Goal: Check status: Check status

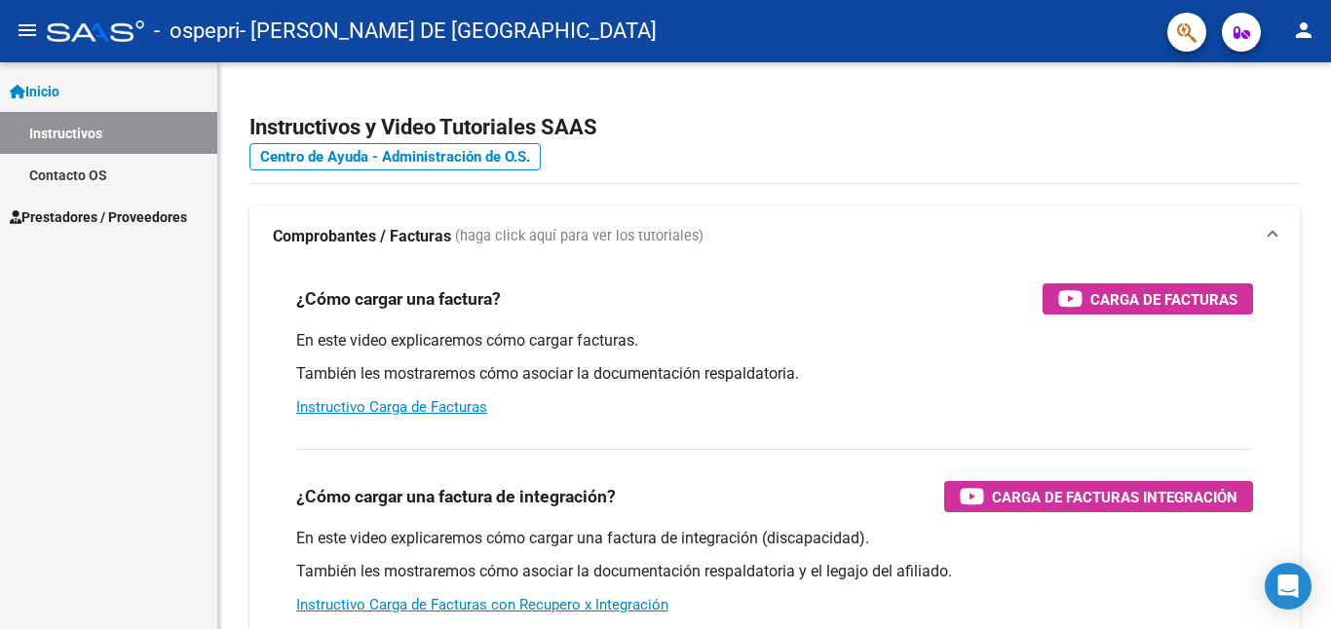
click at [156, 222] on span "Prestadores / Proveedores" at bounding box center [98, 217] width 177 height 21
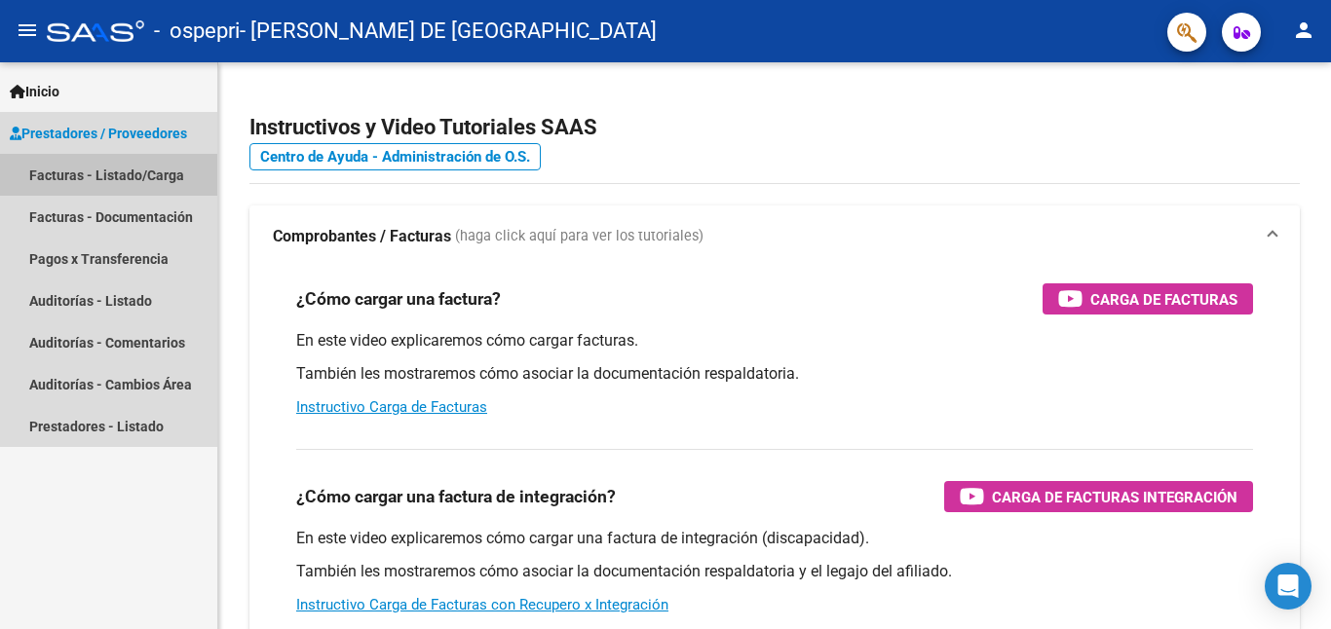
click at [179, 172] on link "Facturas - Listado/Carga" at bounding box center [108, 175] width 217 height 42
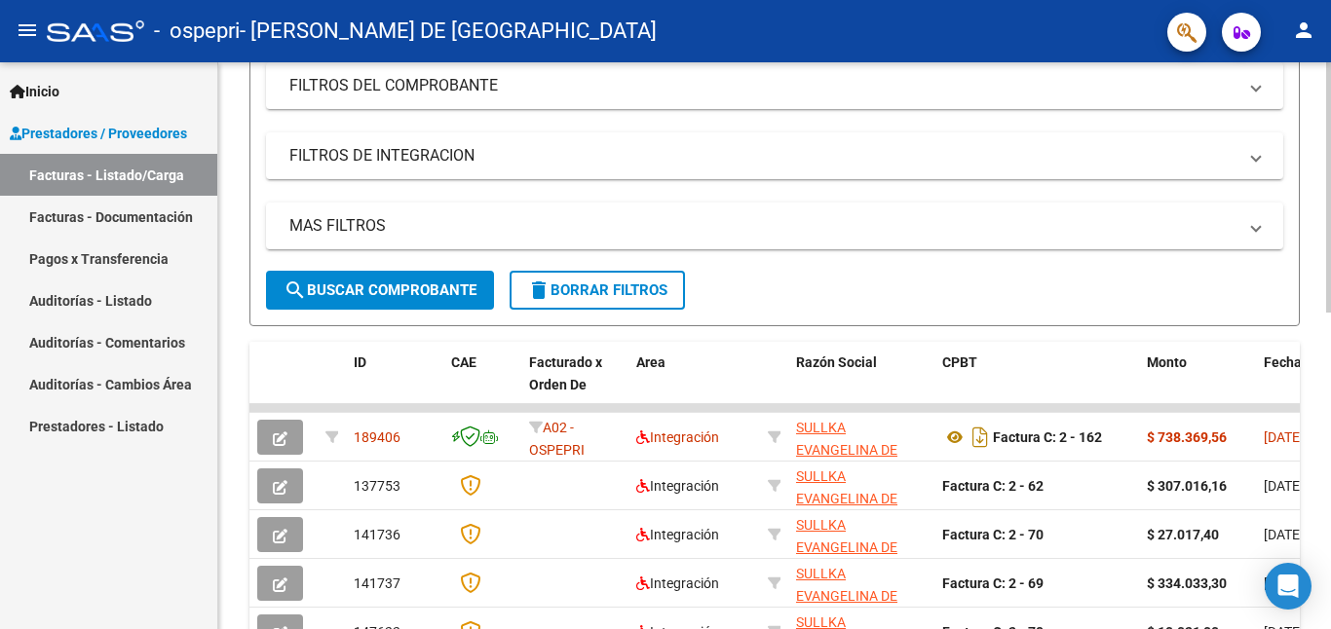
scroll to position [366, 0]
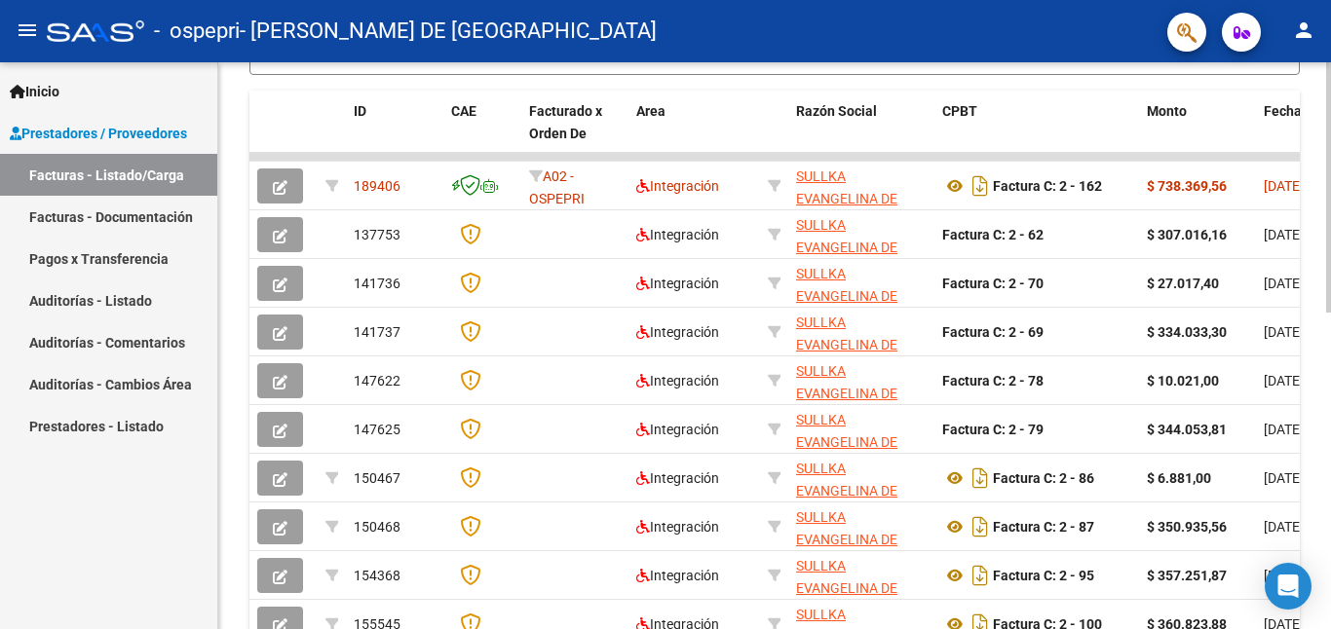
click at [1315, 375] on div "Video tutorial PRESTADORES -> Listado de CPBTs Emitidos por Prestadores / Prove…" at bounding box center [776, 131] width 1117 height 1269
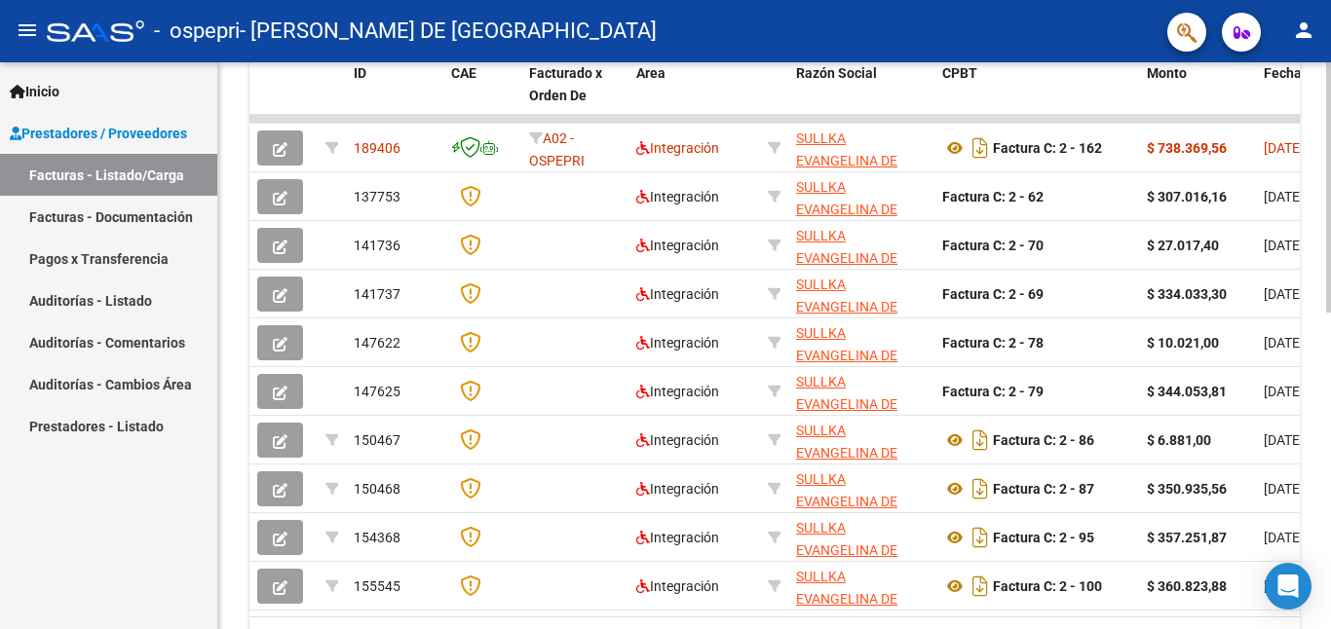
scroll to position [601, 0]
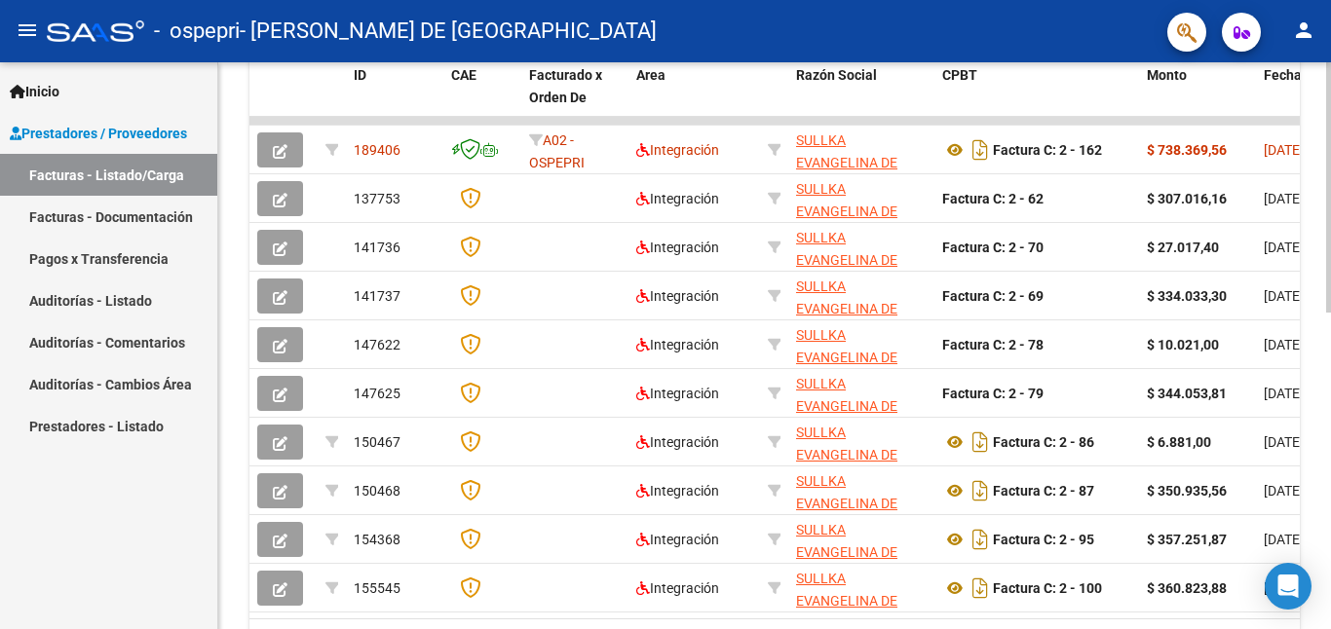
click at [1315, 377] on div at bounding box center [1328, 458] width 5 height 250
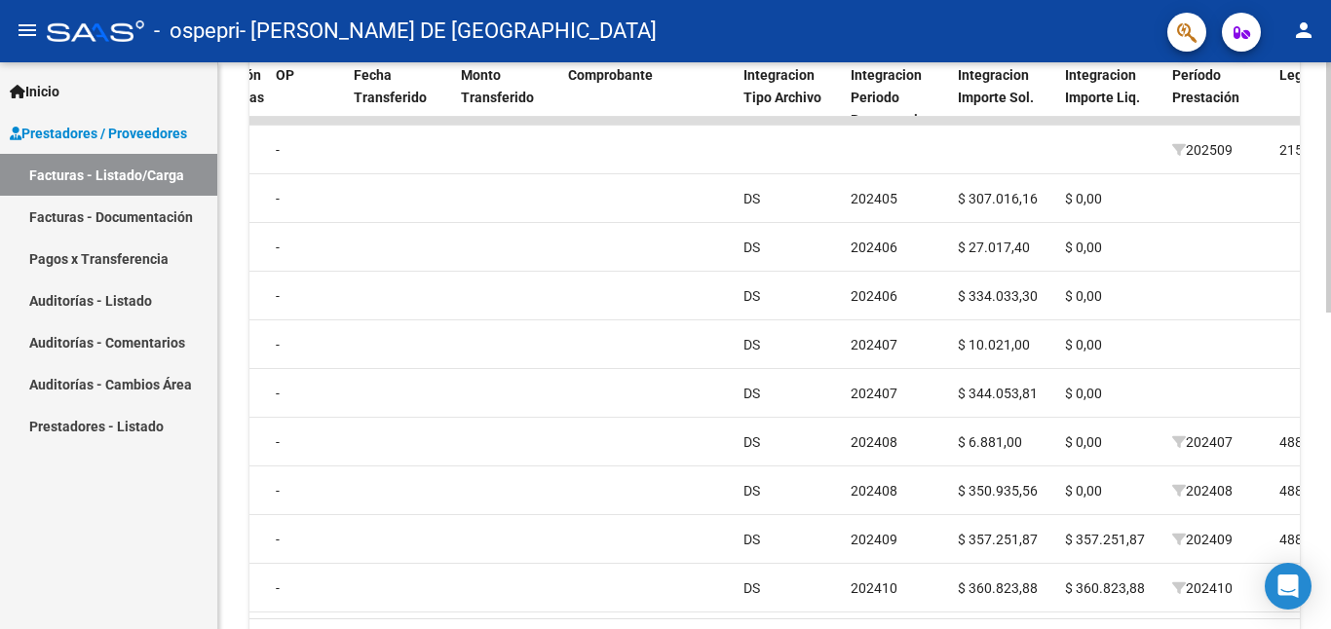
scroll to position [718, 0]
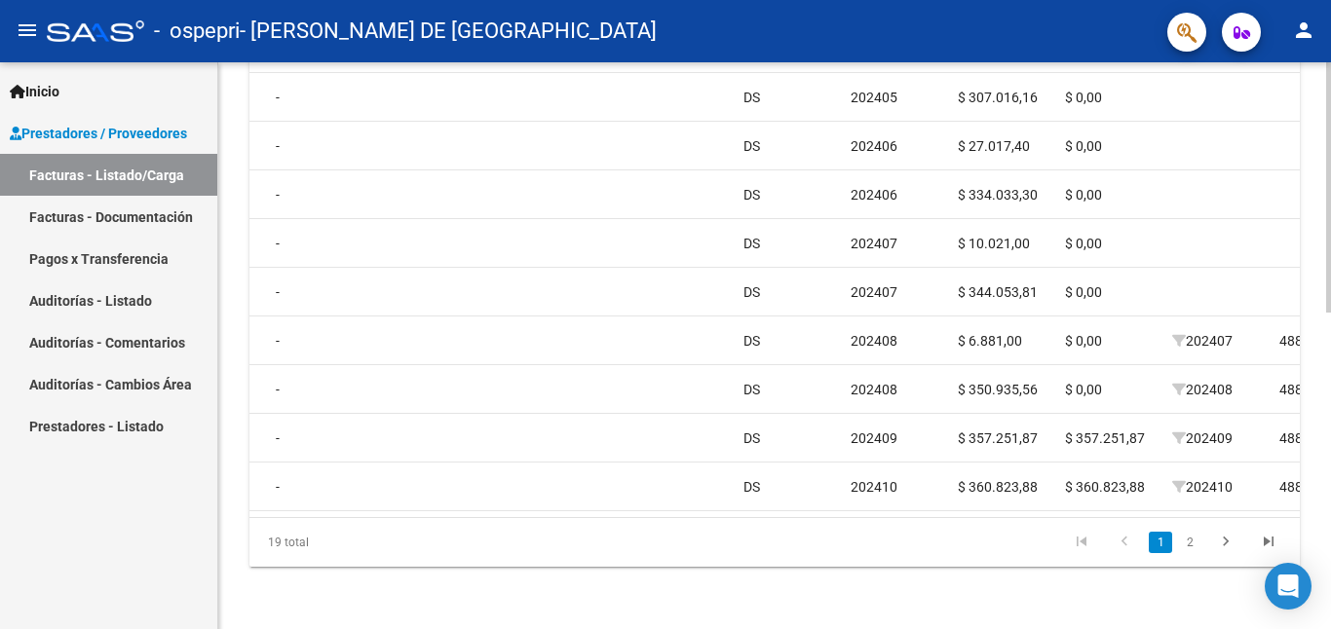
click at [1220, 534] on icon "go to next page" at bounding box center [1225, 544] width 25 height 23
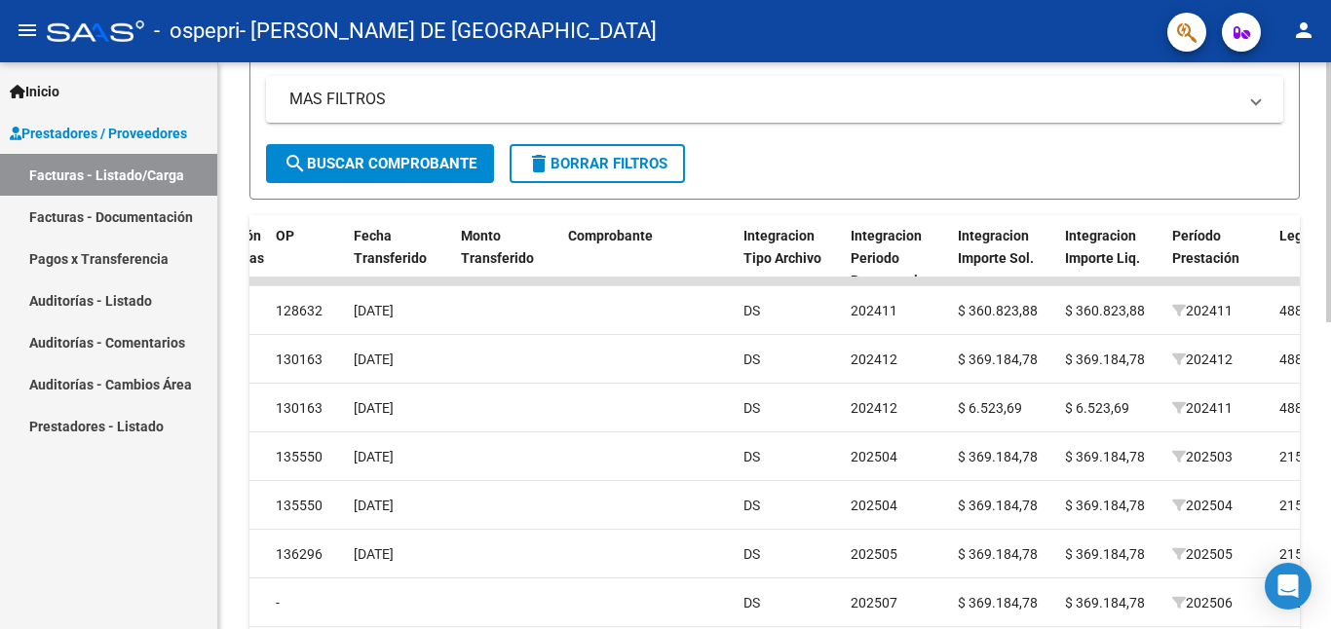
scroll to position [669, 0]
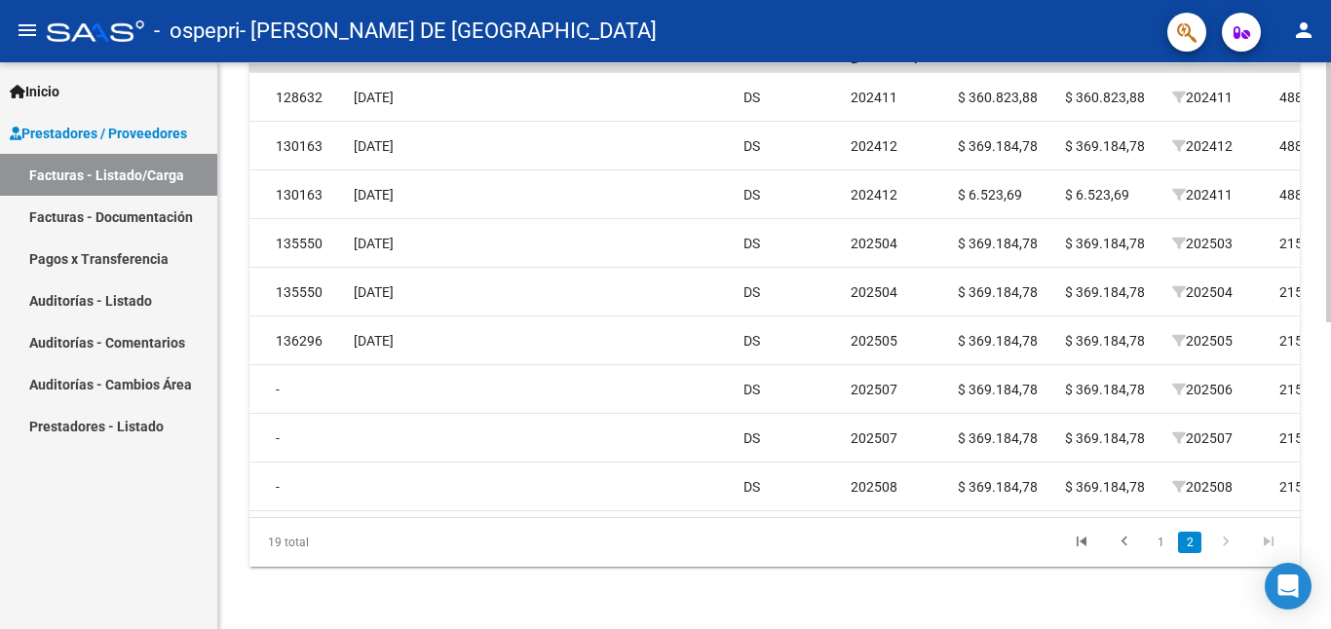
click at [1289, 404] on div "Video tutorial PRESTADORES -> Listado de CPBTs Emitidos por Prestadores / Prove…" at bounding box center [776, 19] width 1117 height 1221
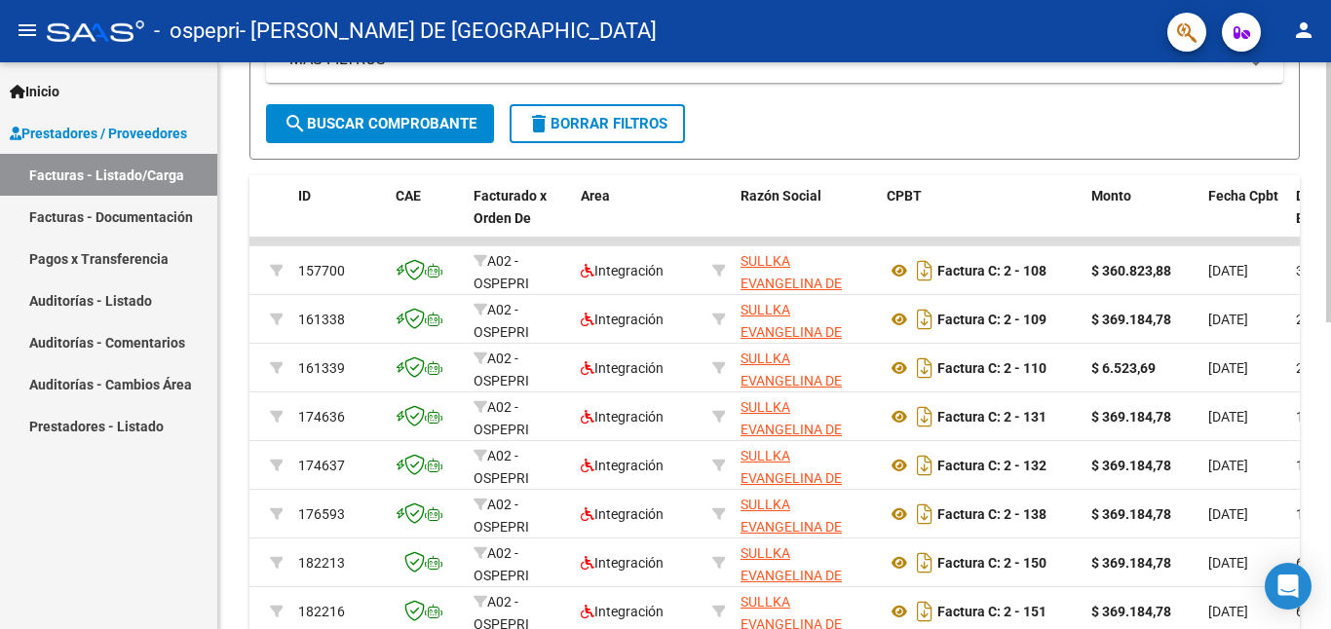
scroll to position [486, 0]
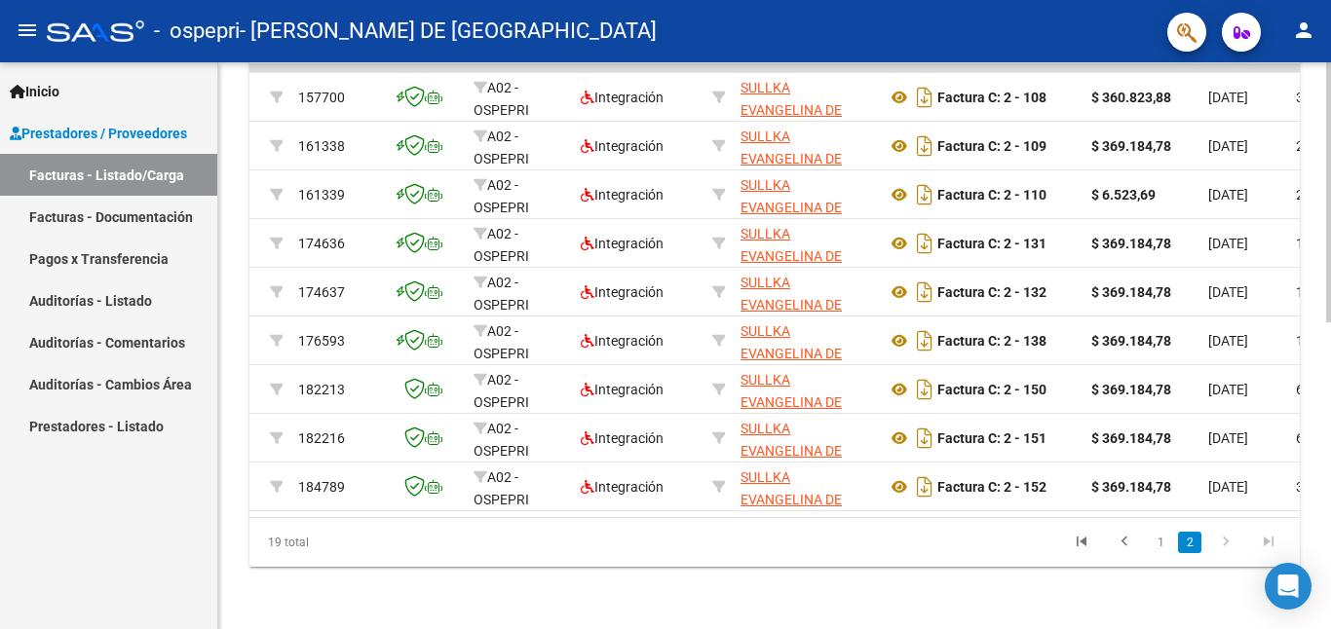
click at [1315, 520] on div at bounding box center [1328, 499] width 5 height 260
drag, startPoint x: 518, startPoint y: 497, endPoint x: 504, endPoint y: 506, distance: 17.0
click at [504, 506] on datatable-body "157700 A02 - OSPEPRI Integración SULLKA EVANGELINA DE [GEOGRAPHIC_DATA] 2741409…" at bounding box center [774, 290] width 1050 height 453
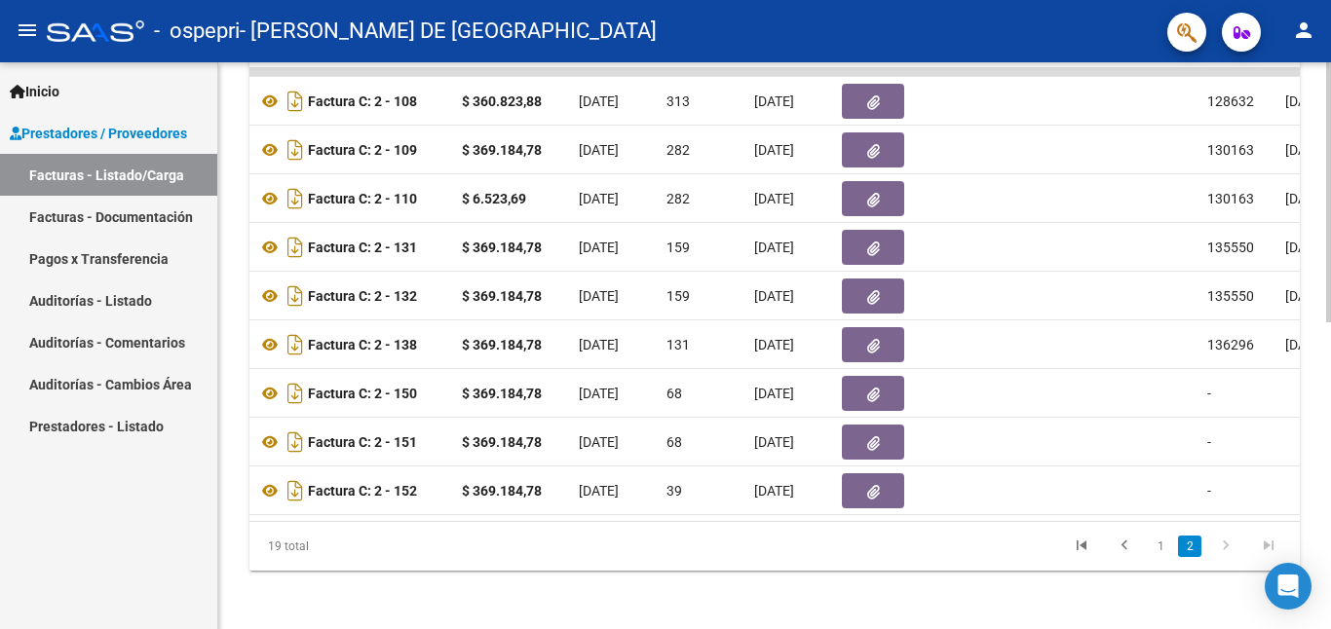
scroll to position [653, 0]
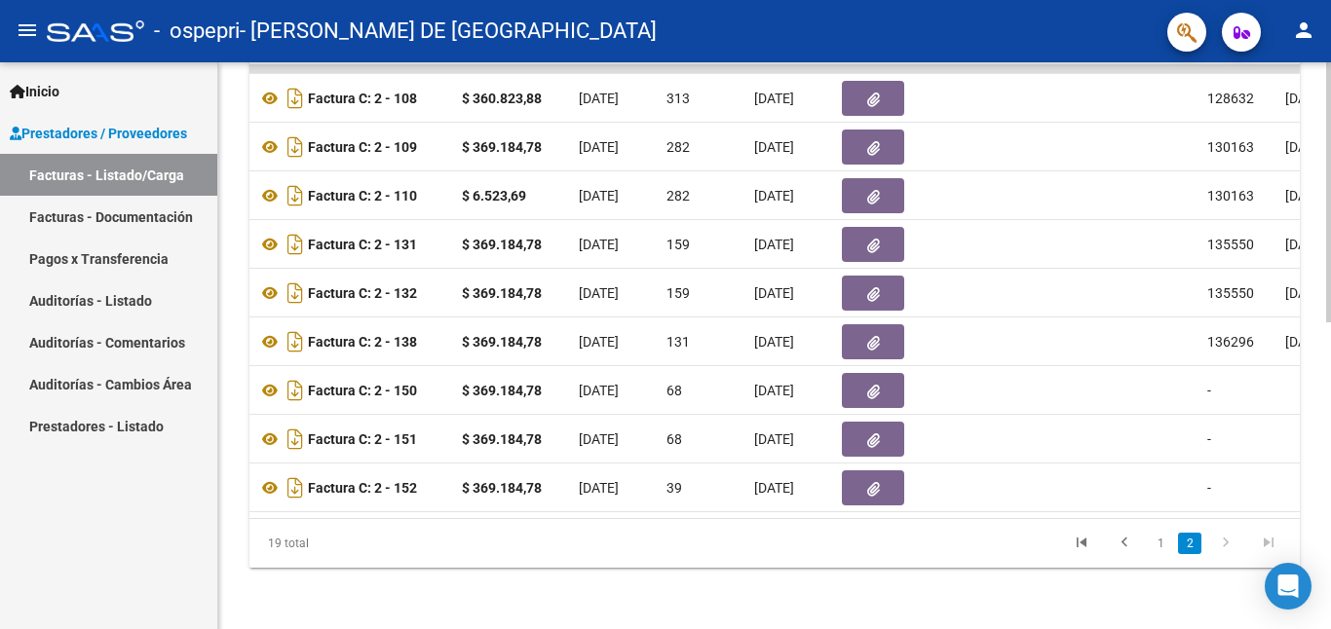
click at [1315, 507] on div "Video tutorial PRESTADORES -> Listado de CPBTs Emitidos por Prestadores / Prove…" at bounding box center [776, 20] width 1117 height 1221
drag, startPoint x: 630, startPoint y: 539, endPoint x: 677, endPoint y: 536, distance: 46.8
click at [677, 536] on div "19 total 1 2" at bounding box center [774, 543] width 1050 height 49
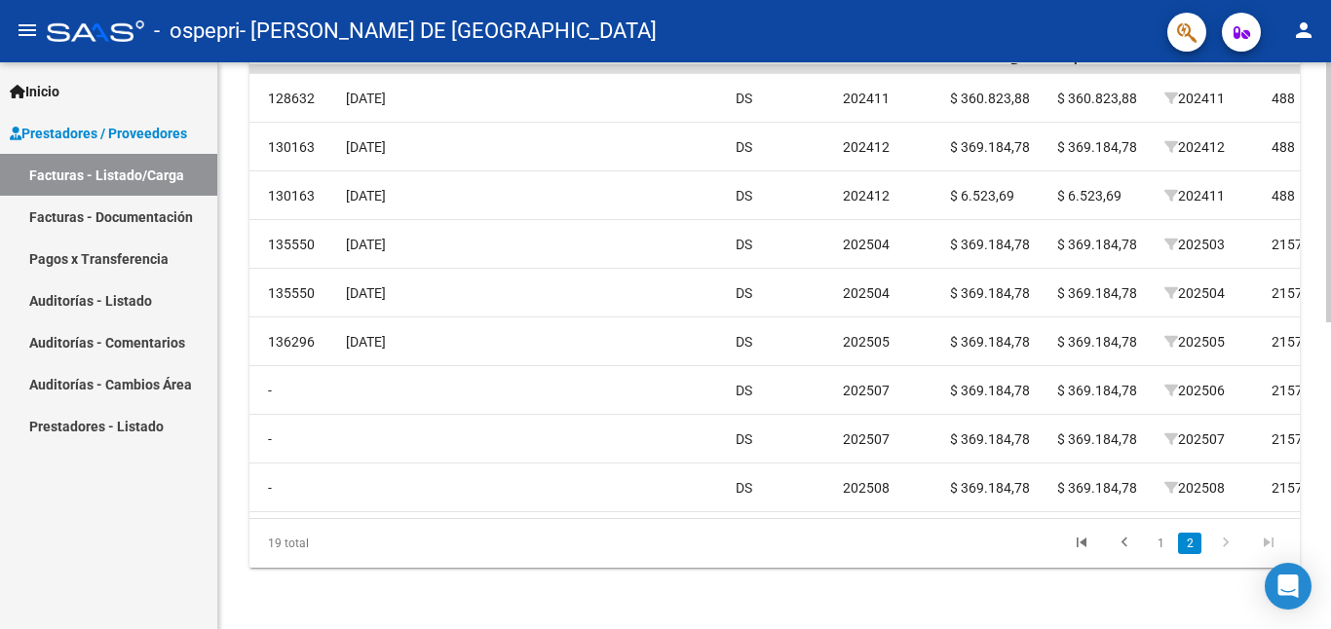
scroll to position [0, 1449]
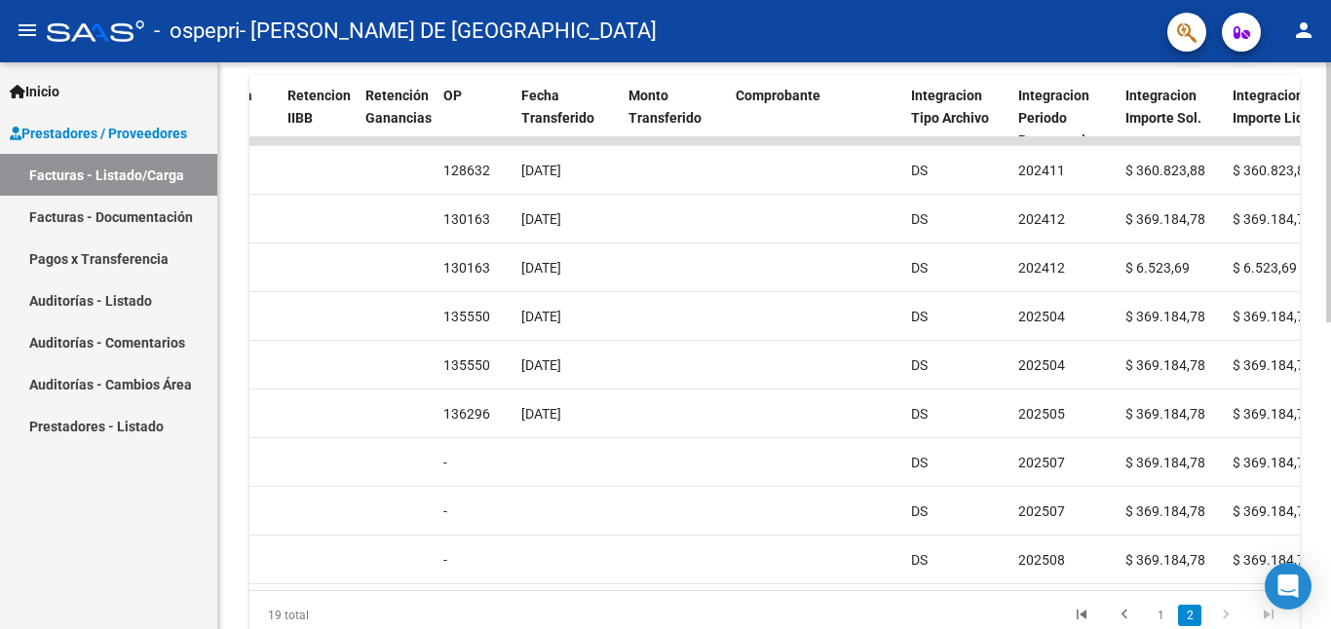
click at [1315, 392] on div at bounding box center [1328, 465] width 5 height 260
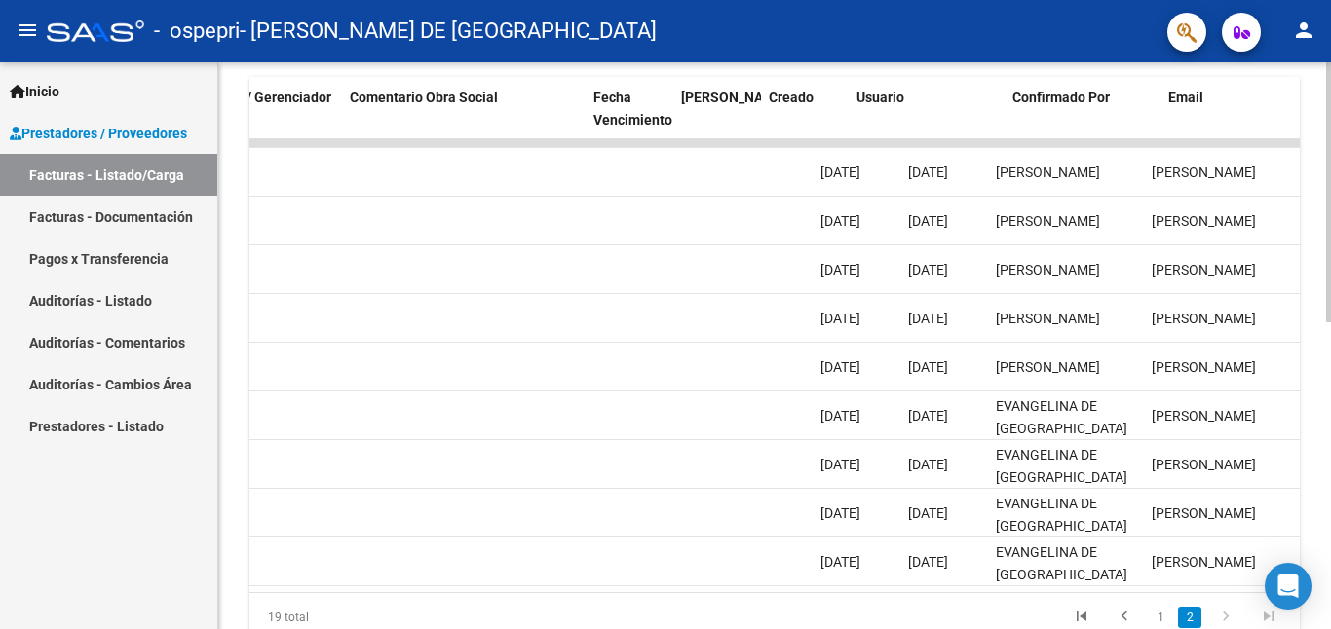
scroll to position [0, 3057]
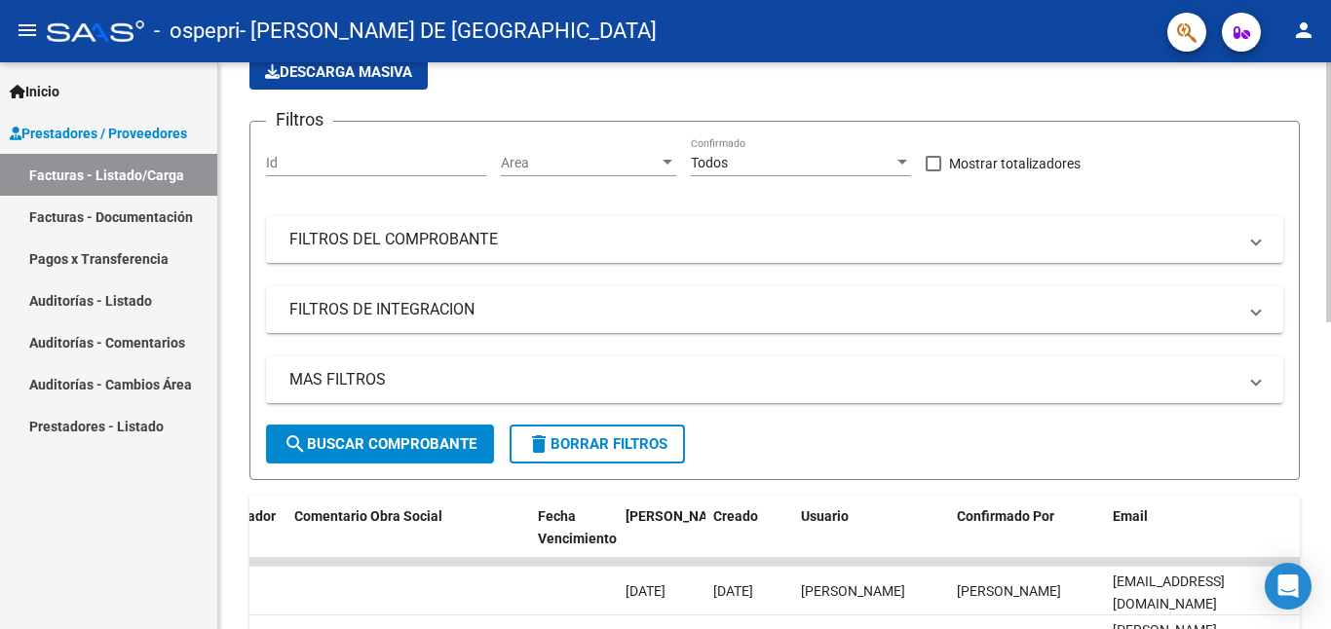
click at [1315, 268] on div "Video tutorial PRESTADORES -> Listado de CPBTs Emitidos por Prestadores / Prove…" at bounding box center [776, 513] width 1117 height 1221
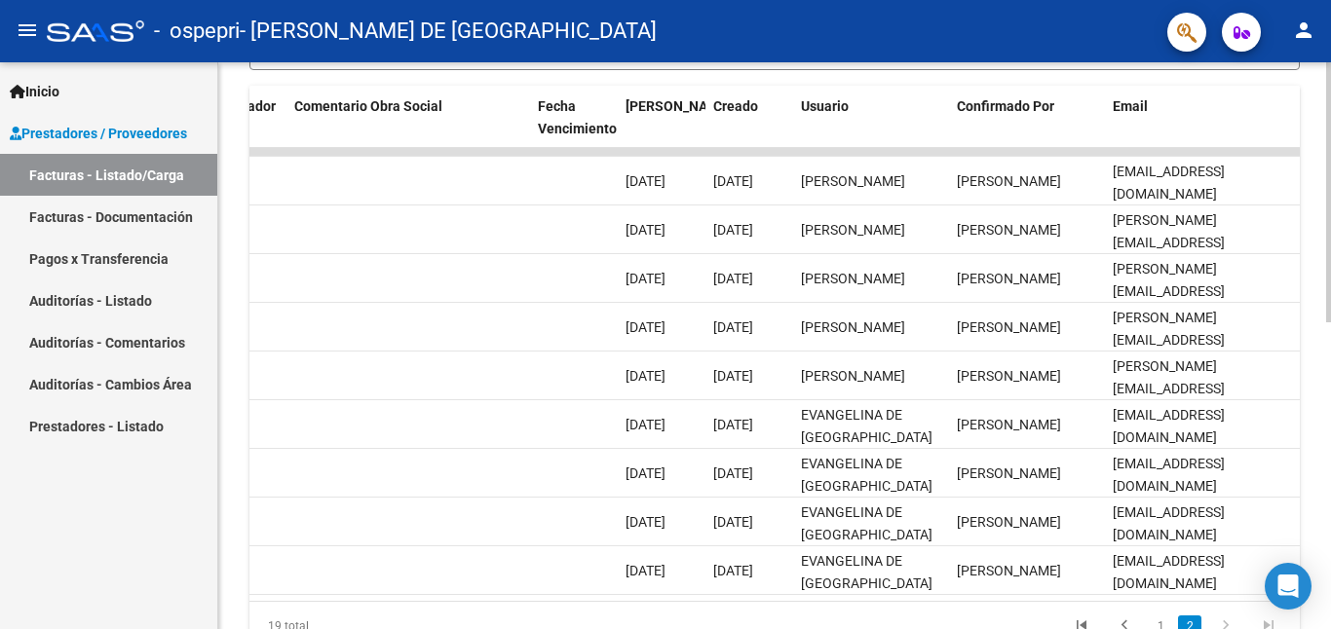
scroll to position [629, 0]
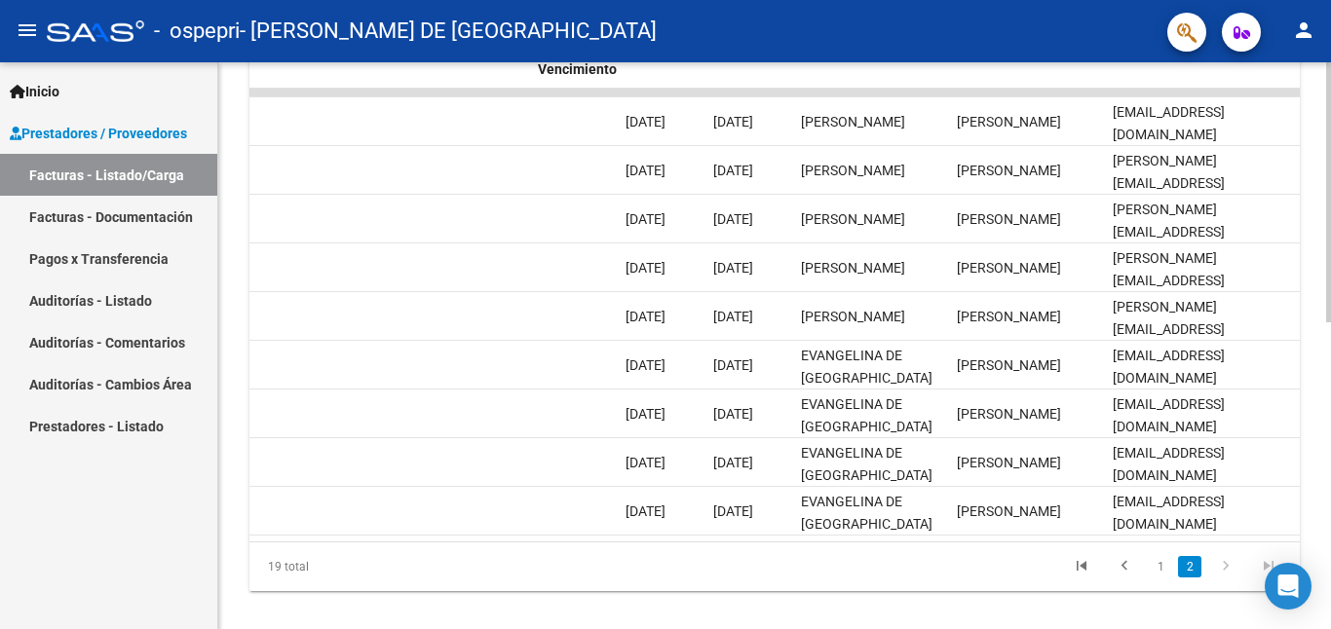
click at [1315, 547] on div "Video tutorial PRESTADORES -> Listado de CPBTs Emitidos por Prestadores / Prove…" at bounding box center [776, 43] width 1117 height 1221
click at [1128, 581] on icon "go to previous page" at bounding box center [1123, 568] width 25 height 23
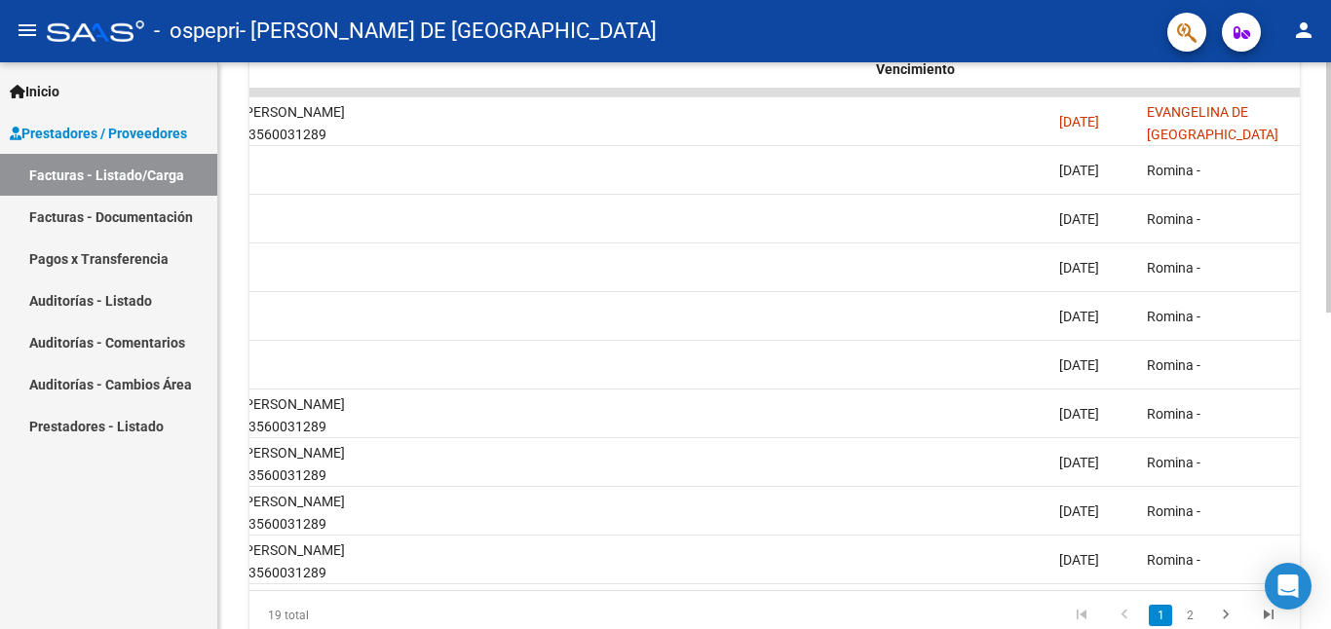
scroll to position [0, 3057]
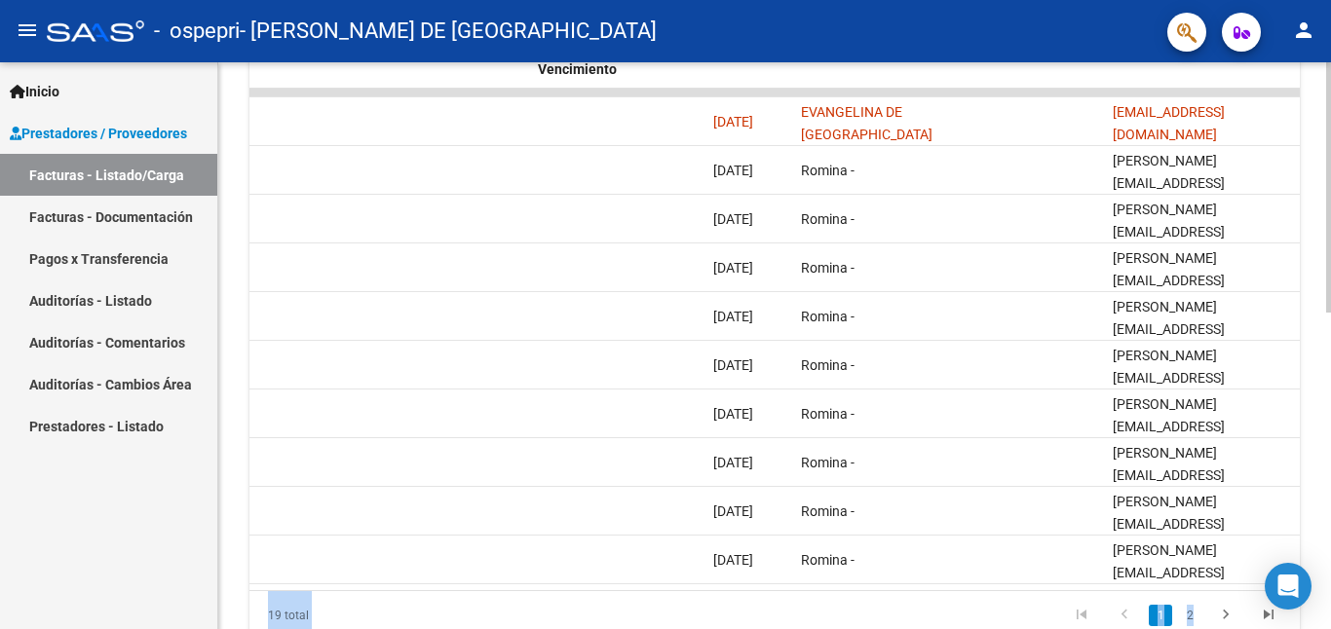
drag, startPoint x: 1324, startPoint y: 368, endPoint x: 1330, endPoint y: 323, distance: 45.2
click at [1315, 323] on div "Video tutorial PRESTADORES -> Listado de CPBTs Emitidos por Prestadores / Prove…" at bounding box center [776, 67] width 1117 height 1269
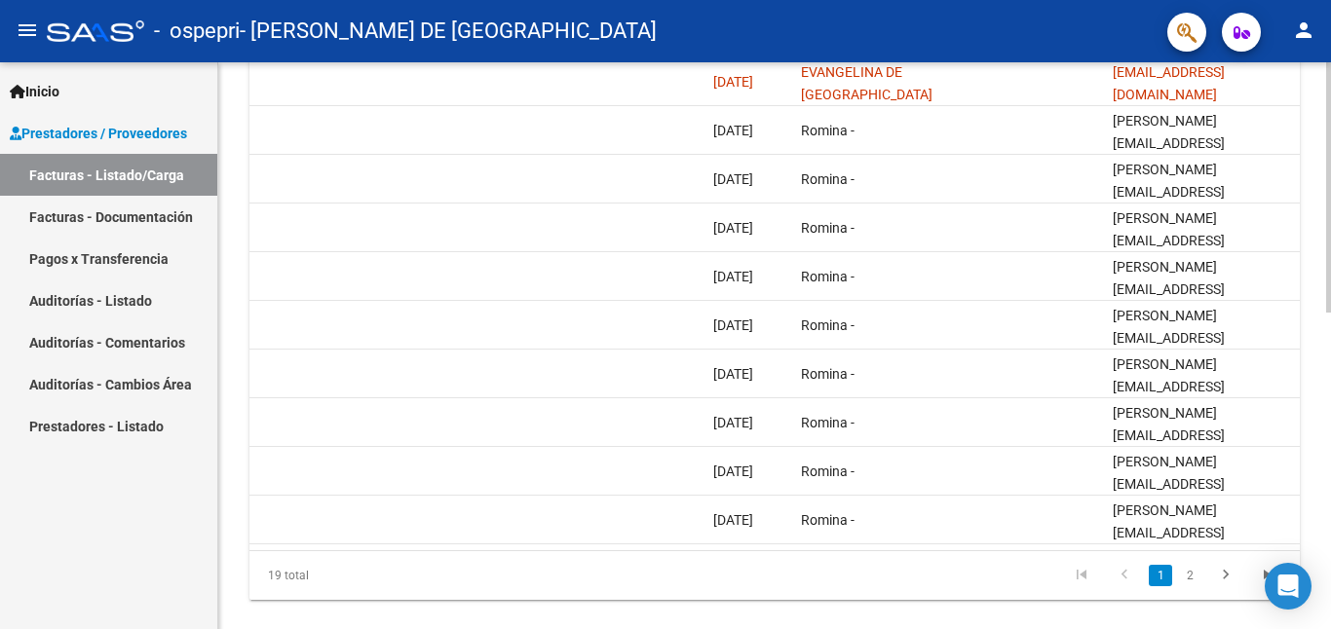
scroll to position [718, 0]
